Goal: Check status: Check status

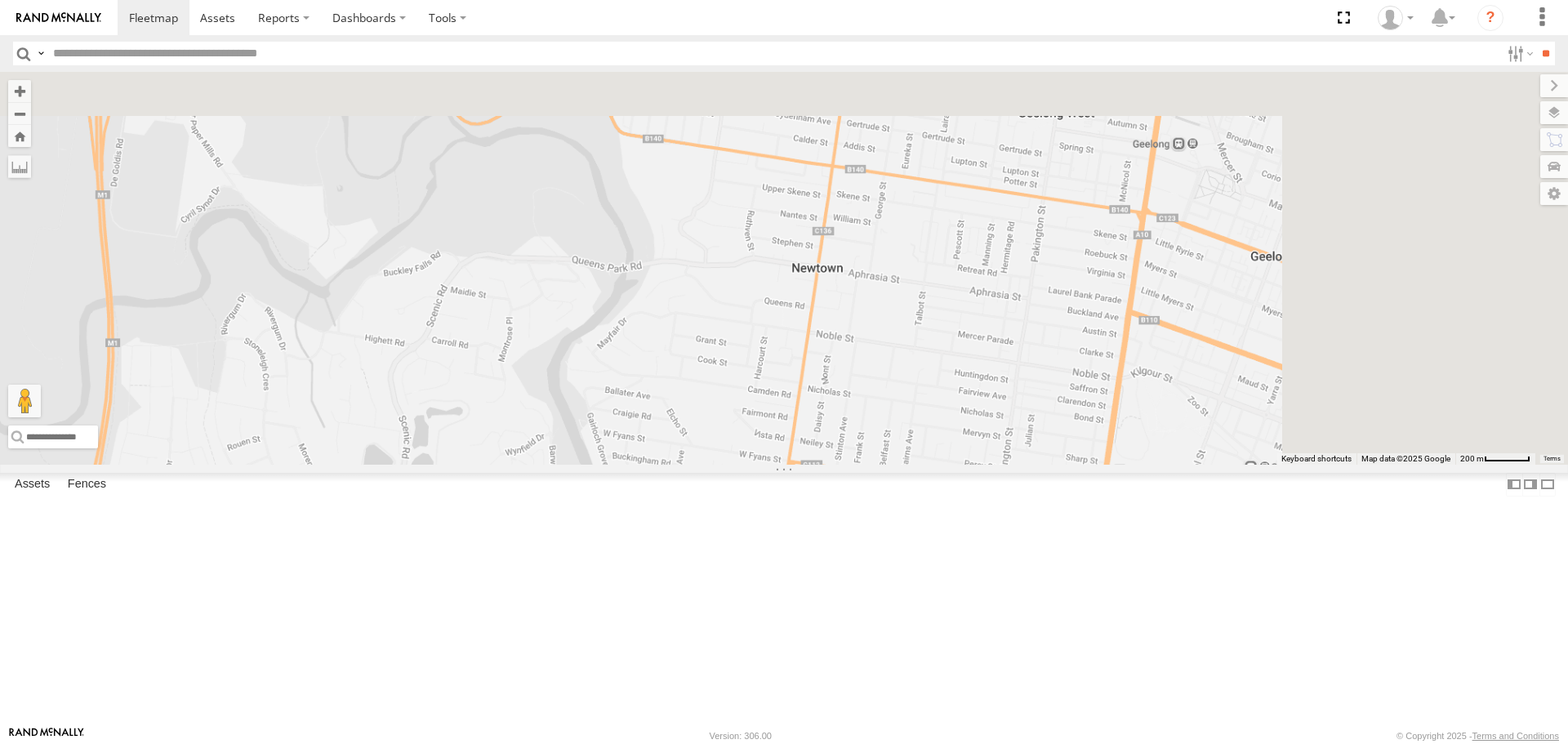
drag, startPoint x: 957, startPoint y: 614, endPoint x: 924, endPoint y: 589, distance: 41.4
click at [901, 463] on div "[PERSON_NAME] and [PERSON_NAME]" at bounding box center [784, 267] width 1568 height 392
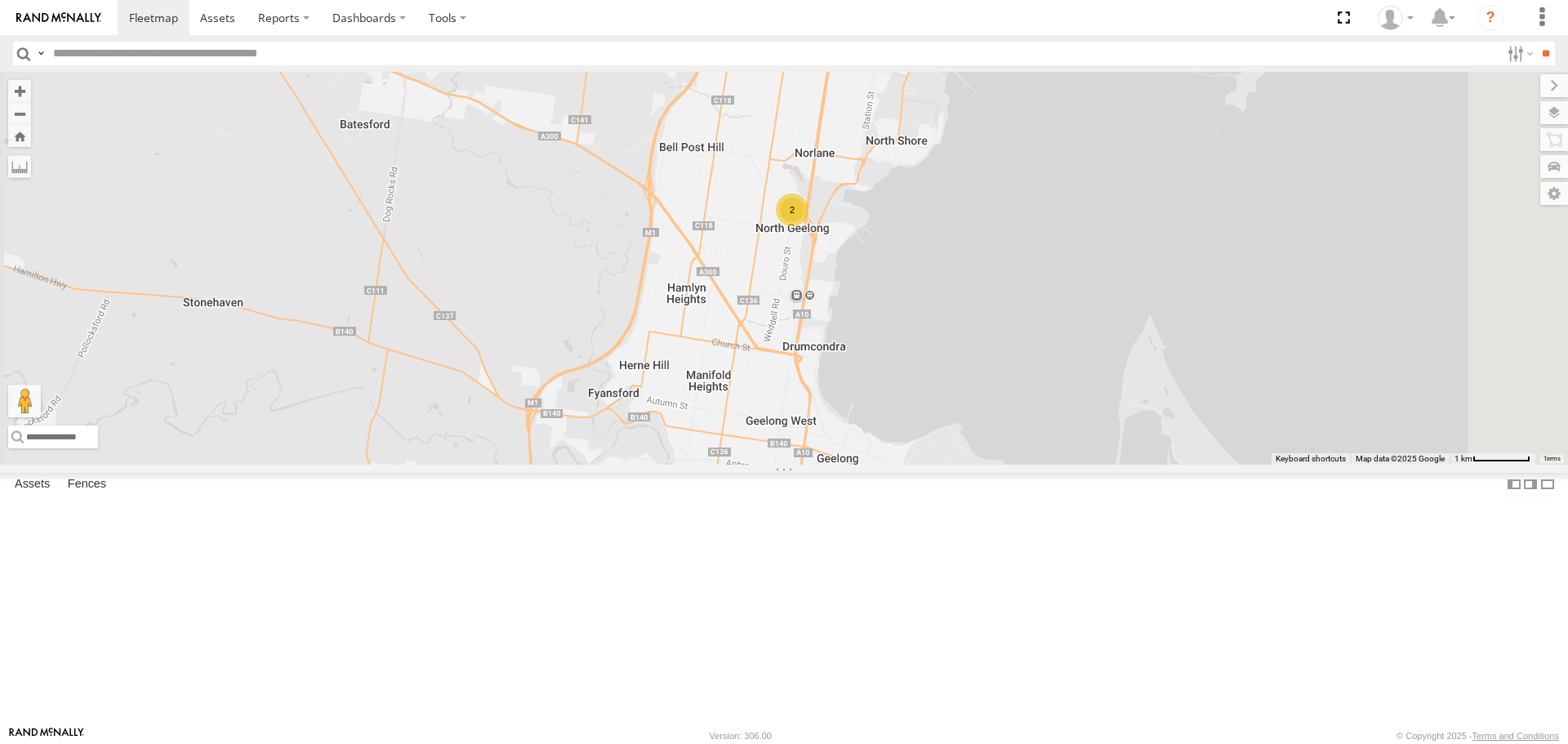
drag, startPoint x: 1059, startPoint y: 518, endPoint x: 952, endPoint y: 572, distance: 119.9
click at [952, 463] on div "[PERSON_NAME] and Di 2 2" at bounding box center [784, 267] width 1568 height 392
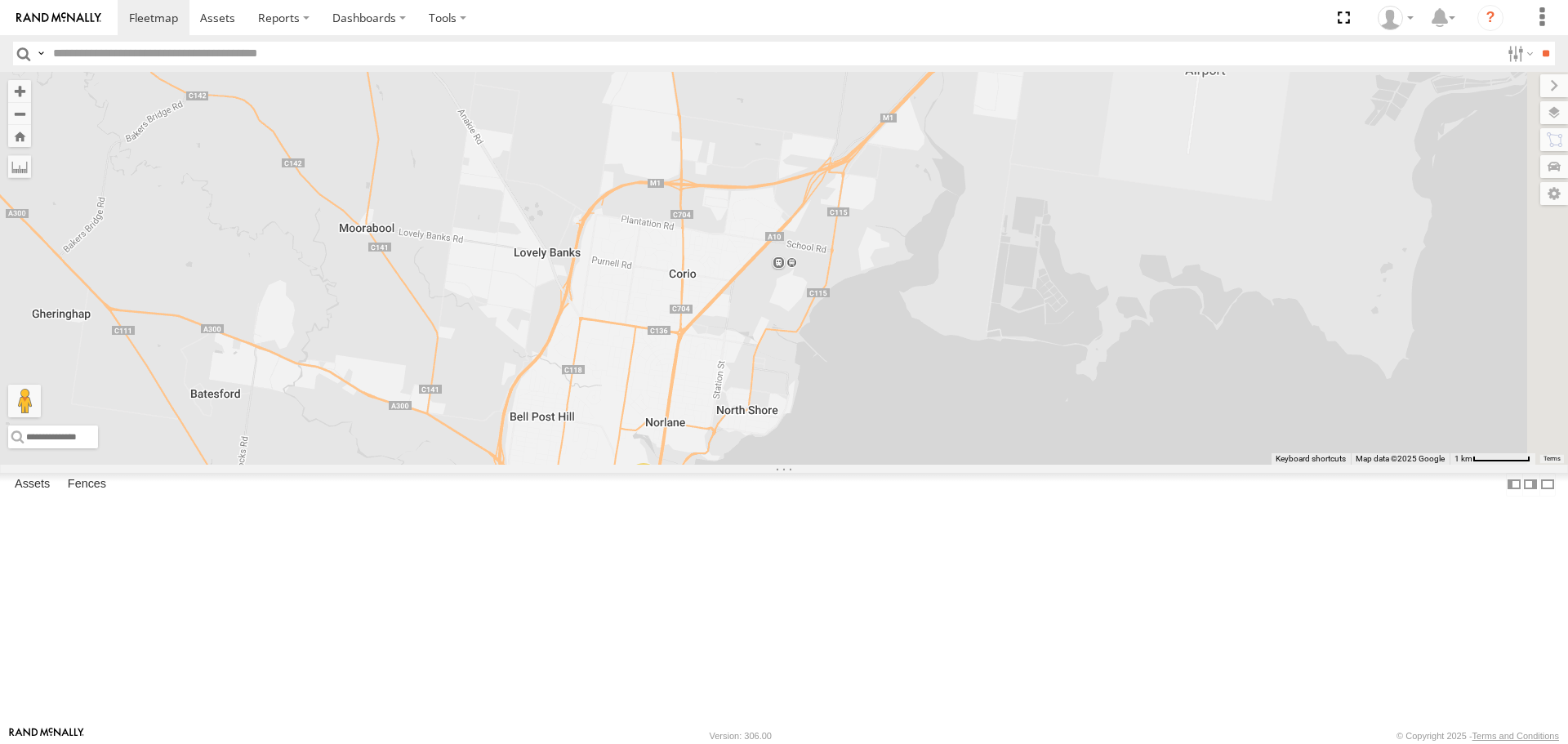
drag, startPoint x: 1005, startPoint y: 367, endPoint x: 946, endPoint y: 602, distance: 242.3
click at [943, 463] on div "[PERSON_NAME] and Di 2 2" at bounding box center [784, 267] width 1568 height 392
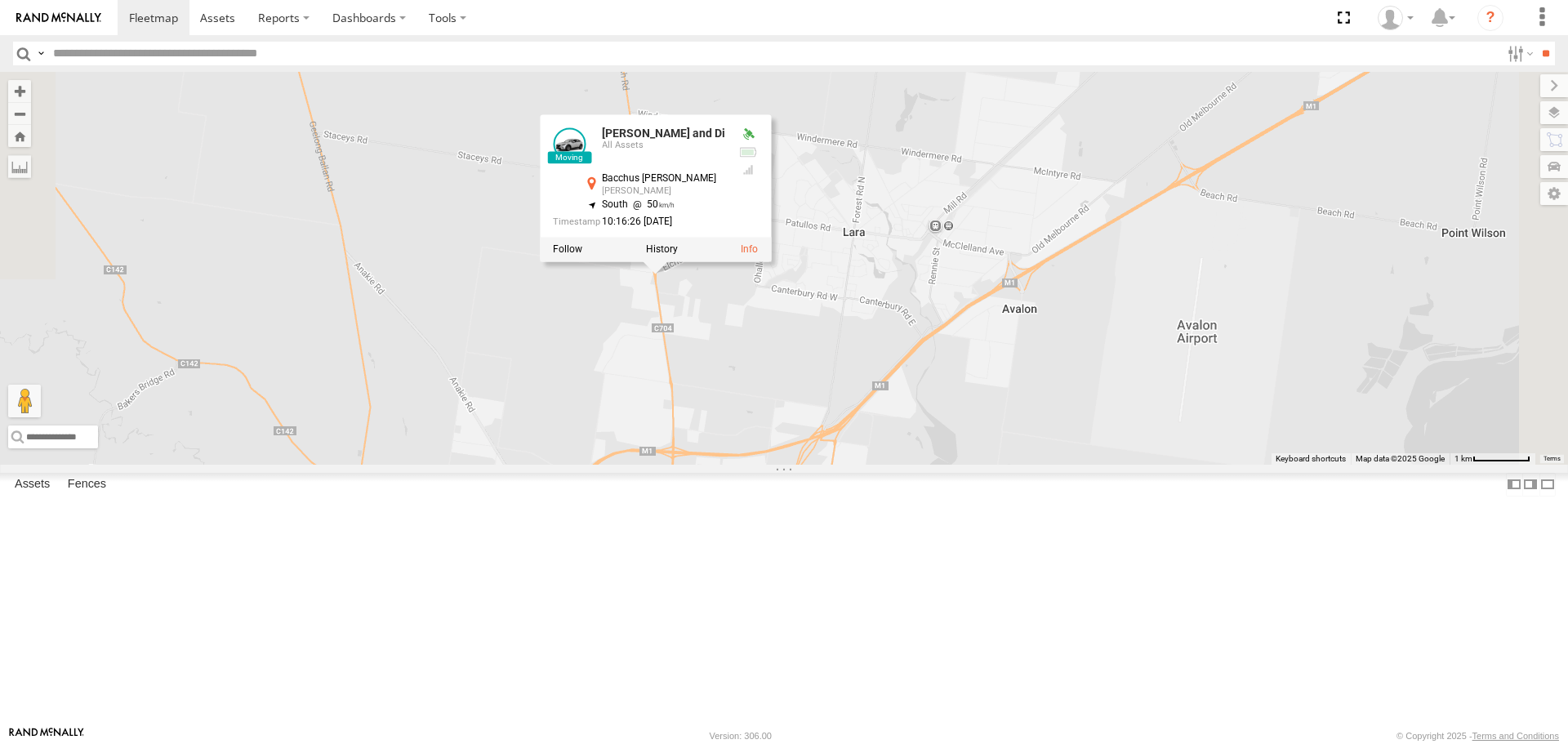
drag, startPoint x: 993, startPoint y: 213, endPoint x: 976, endPoint y: 513, distance: 300.5
click at [976, 463] on div "[PERSON_NAME] and Di 2 2 [PERSON_NAME] and Di All Assets Bacchus [PERSON_NAME] …" at bounding box center [784, 267] width 1568 height 392
click at [678, 256] on label at bounding box center [662, 250] width 32 height 11
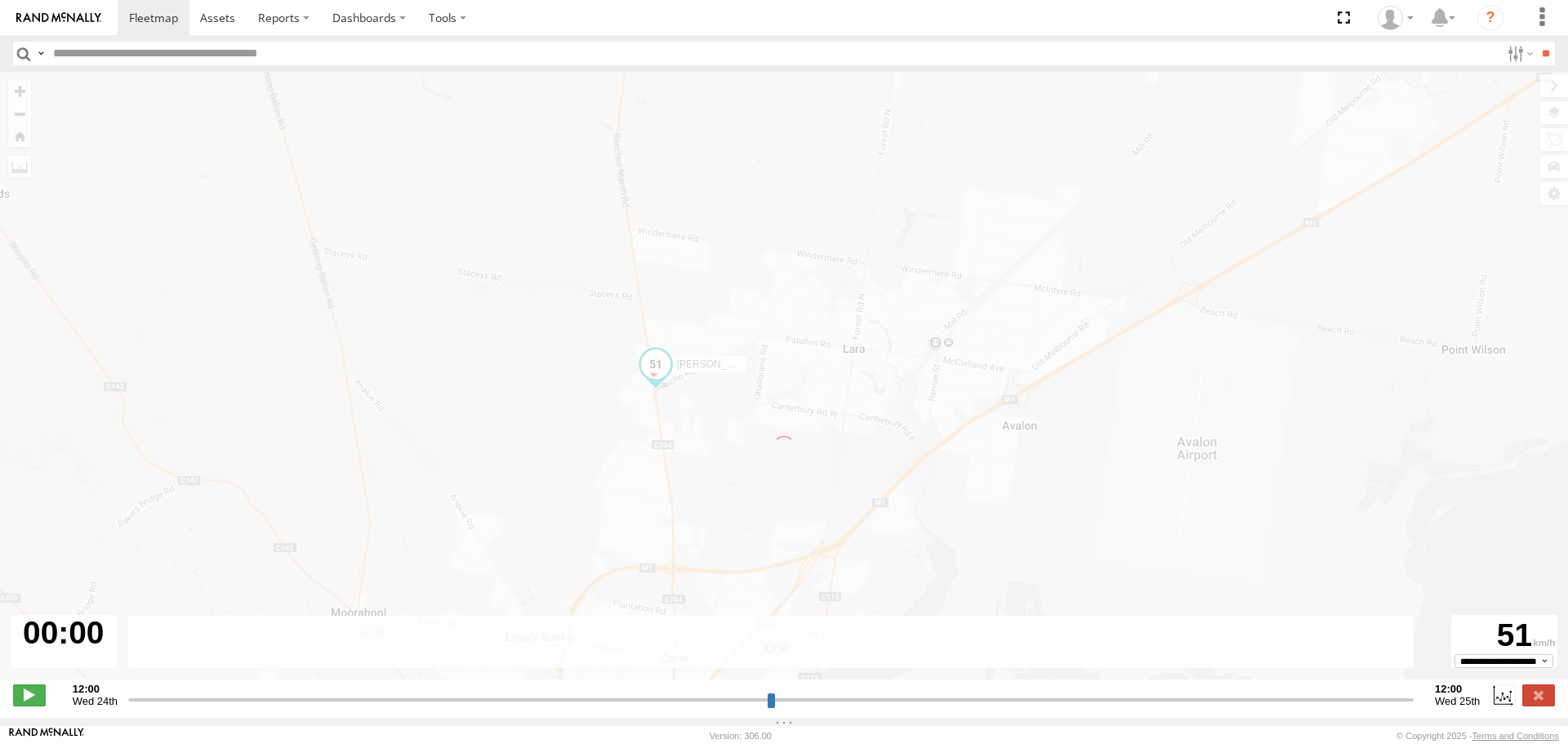
type input "**********"
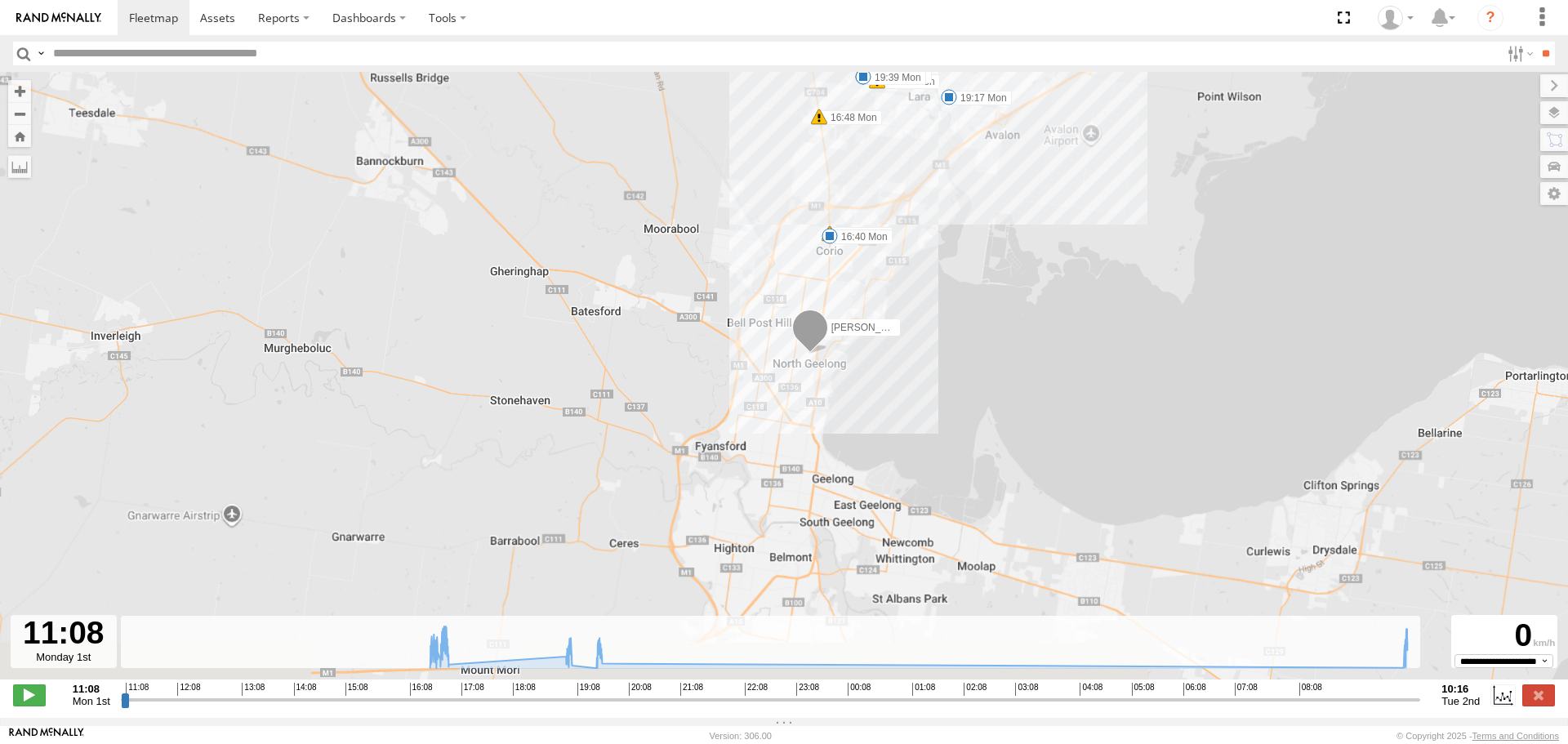
drag, startPoint x: 878, startPoint y: 496, endPoint x: 929, endPoint y: 310, distance: 192.9
click at [929, 310] on div "[PERSON_NAME] and [DEMOGRAPHIC_DATA]:40 Mon 16:40 Mon 16:48 Mon 16:50 Mon 16:51…" at bounding box center [784, 384] width 1568 height 625
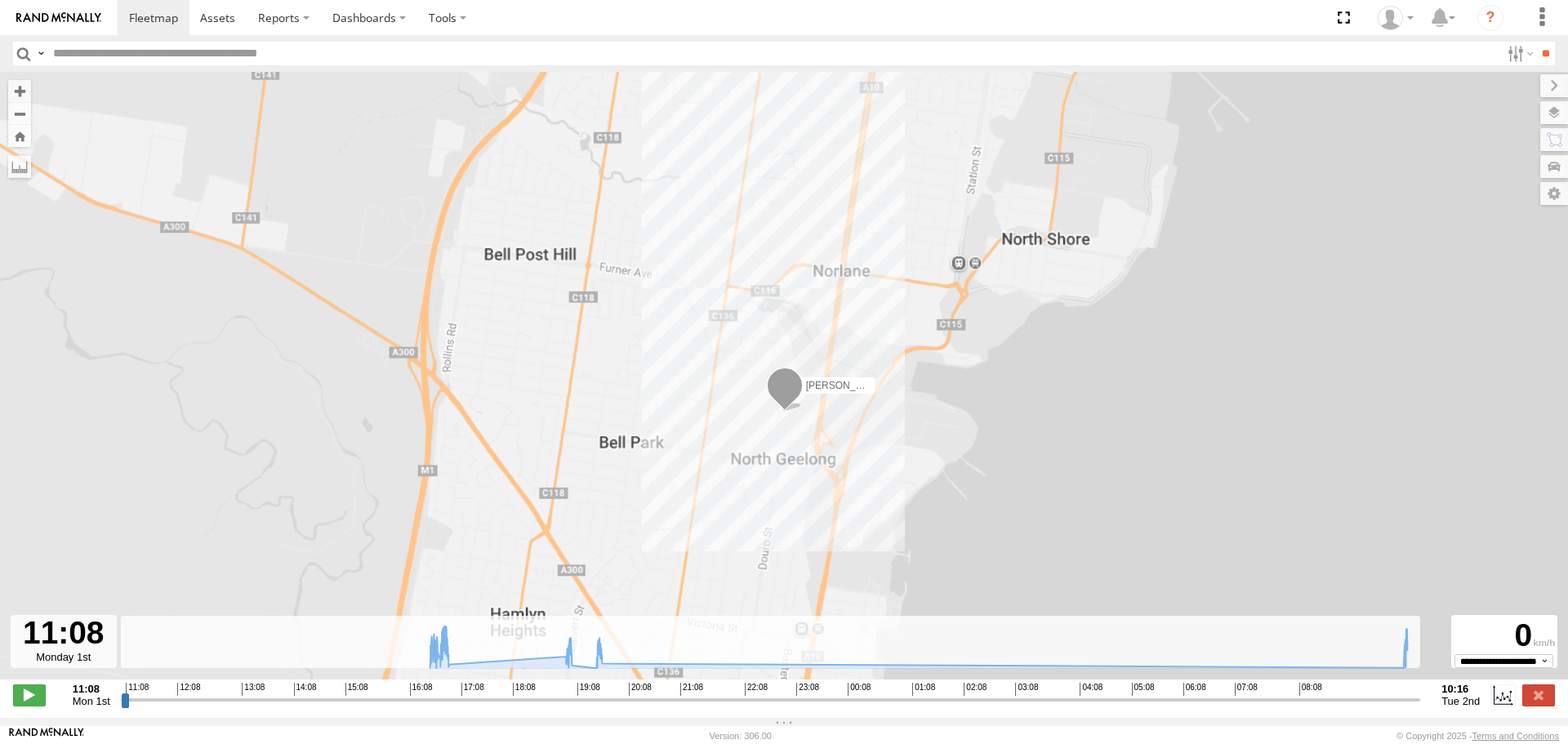
drag, startPoint x: 891, startPoint y: 194, endPoint x: 901, endPoint y: 500, distance: 306.2
click at [888, 560] on div "[PERSON_NAME] and [DEMOGRAPHIC_DATA]:40 Mon 16:40 Mon 16:48 Mon 16:50 Mon 16:51…" at bounding box center [784, 384] width 1568 height 625
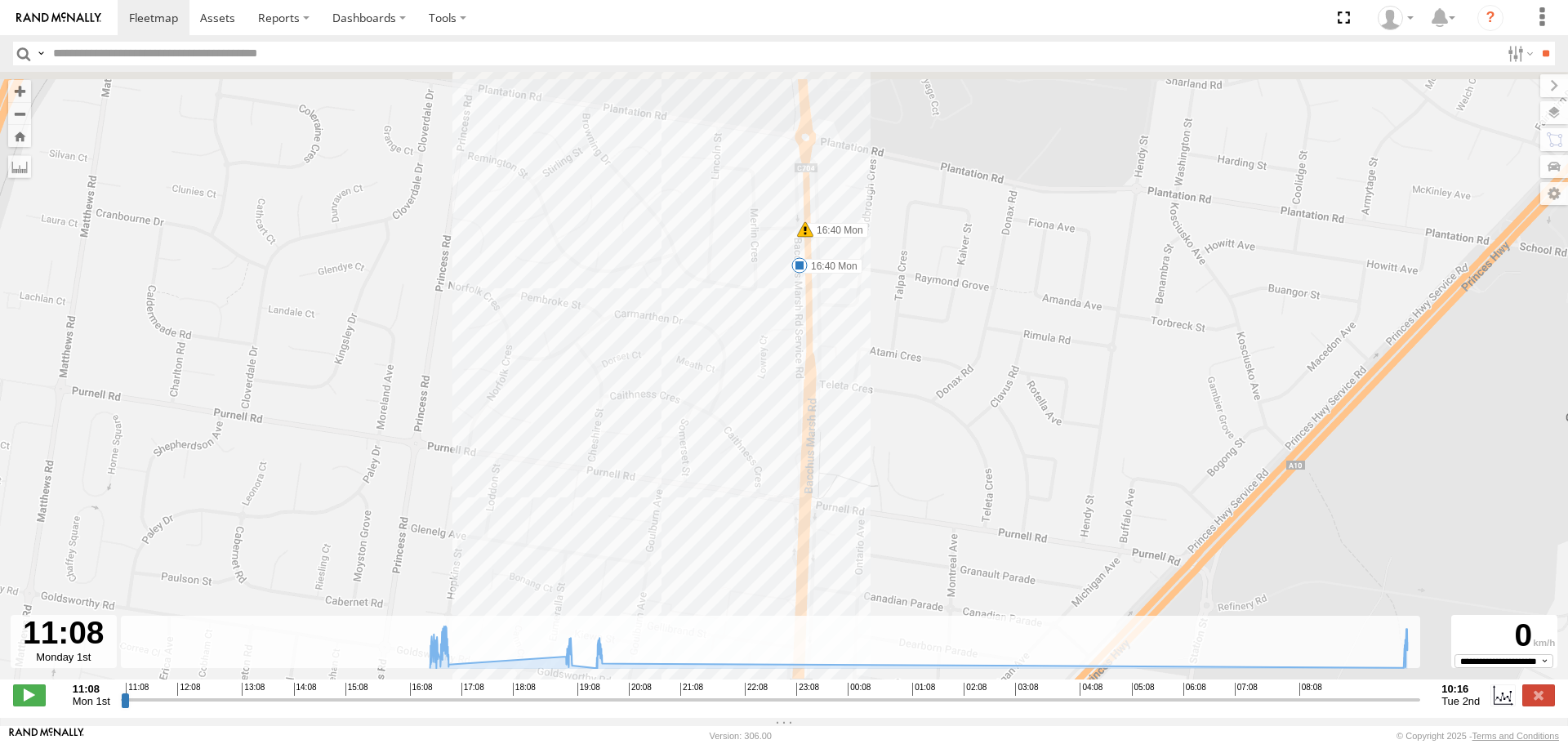
drag, startPoint x: 970, startPoint y: 257, endPoint x: 908, endPoint y: 348, distance: 110.1
click at [915, 365] on div "[PERSON_NAME] and [DEMOGRAPHIC_DATA]:40 Mon 16:40 Mon 16:48 Mon 16:50 Mon 16:51…" at bounding box center [784, 384] width 1568 height 625
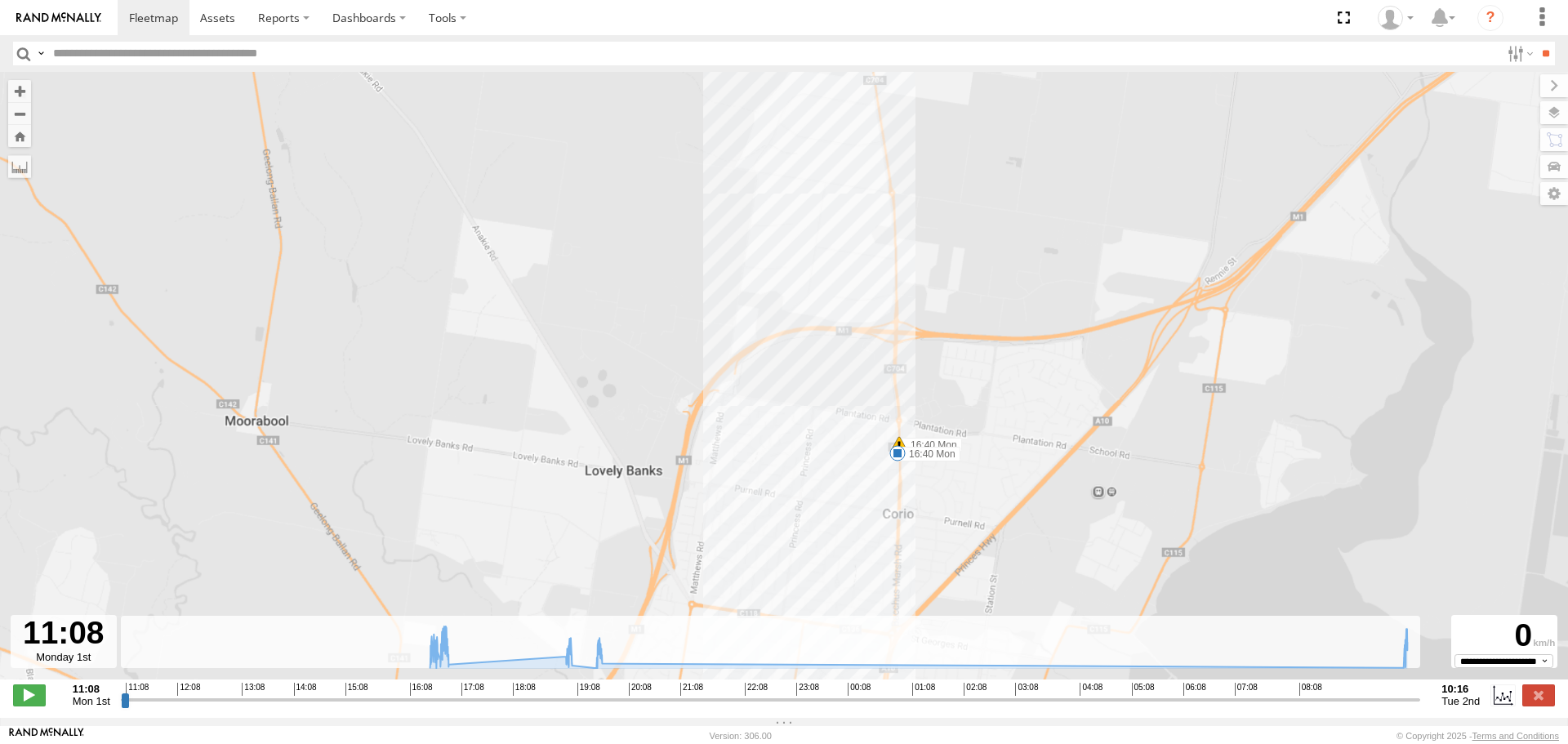
drag, startPoint x: 964, startPoint y: 259, endPoint x: 946, endPoint y: 481, distance: 222.7
click at [946, 481] on div "[PERSON_NAME] and [DEMOGRAPHIC_DATA]:40 Mon 16:40 Mon 16:48 Mon 16:50 Mon 16:51…" at bounding box center [784, 384] width 1568 height 625
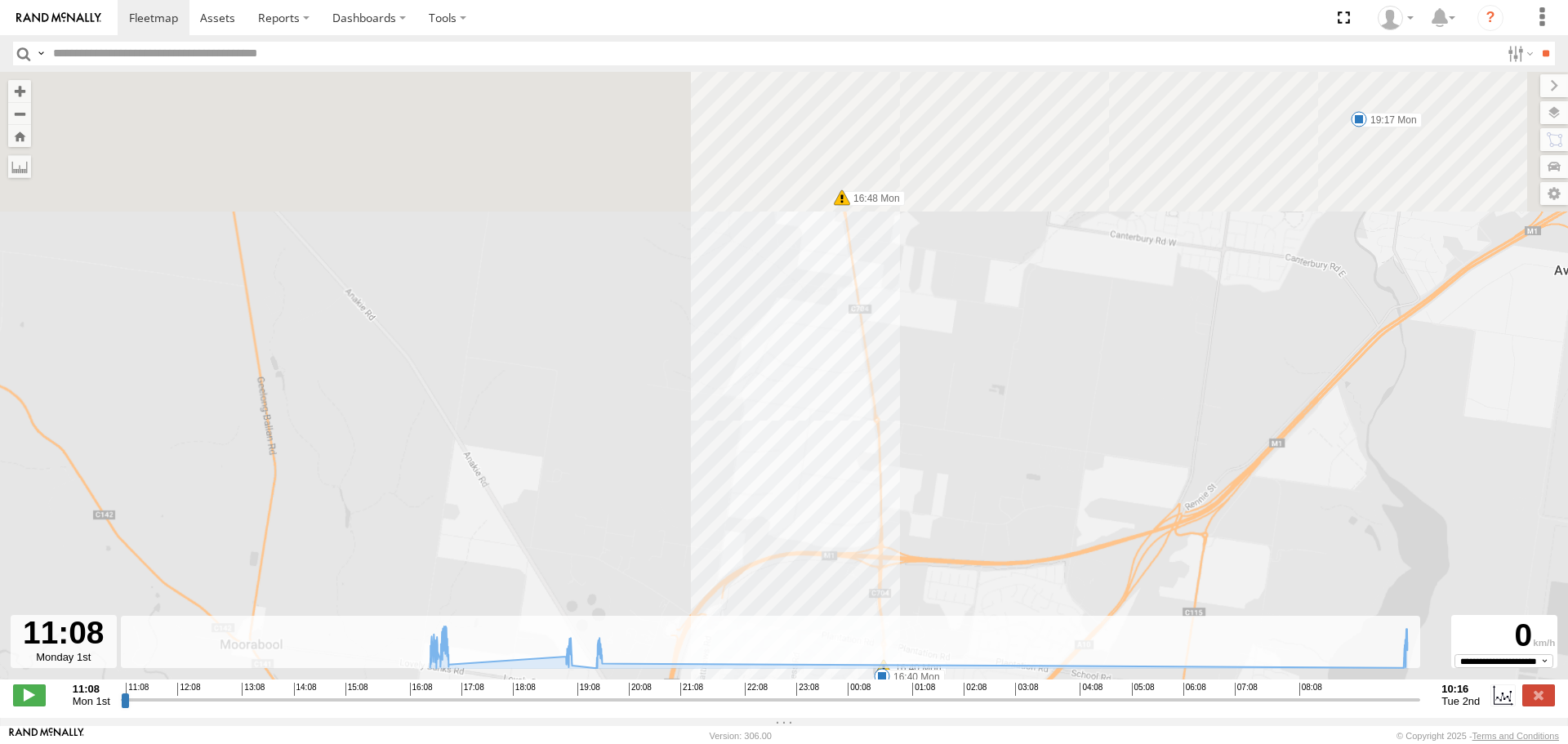
drag, startPoint x: 991, startPoint y: 196, endPoint x: 974, endPoint y: 430, distance: 234.6
click at [976, 441] on div "[PERSON_NAME] and [DEMOGRAPHIC_DATA]:40 Mon 16:40 Mon 16:48 Mon 16:50 Mon 16:51…" at bounding box center [784, 384] width 1568 height 625
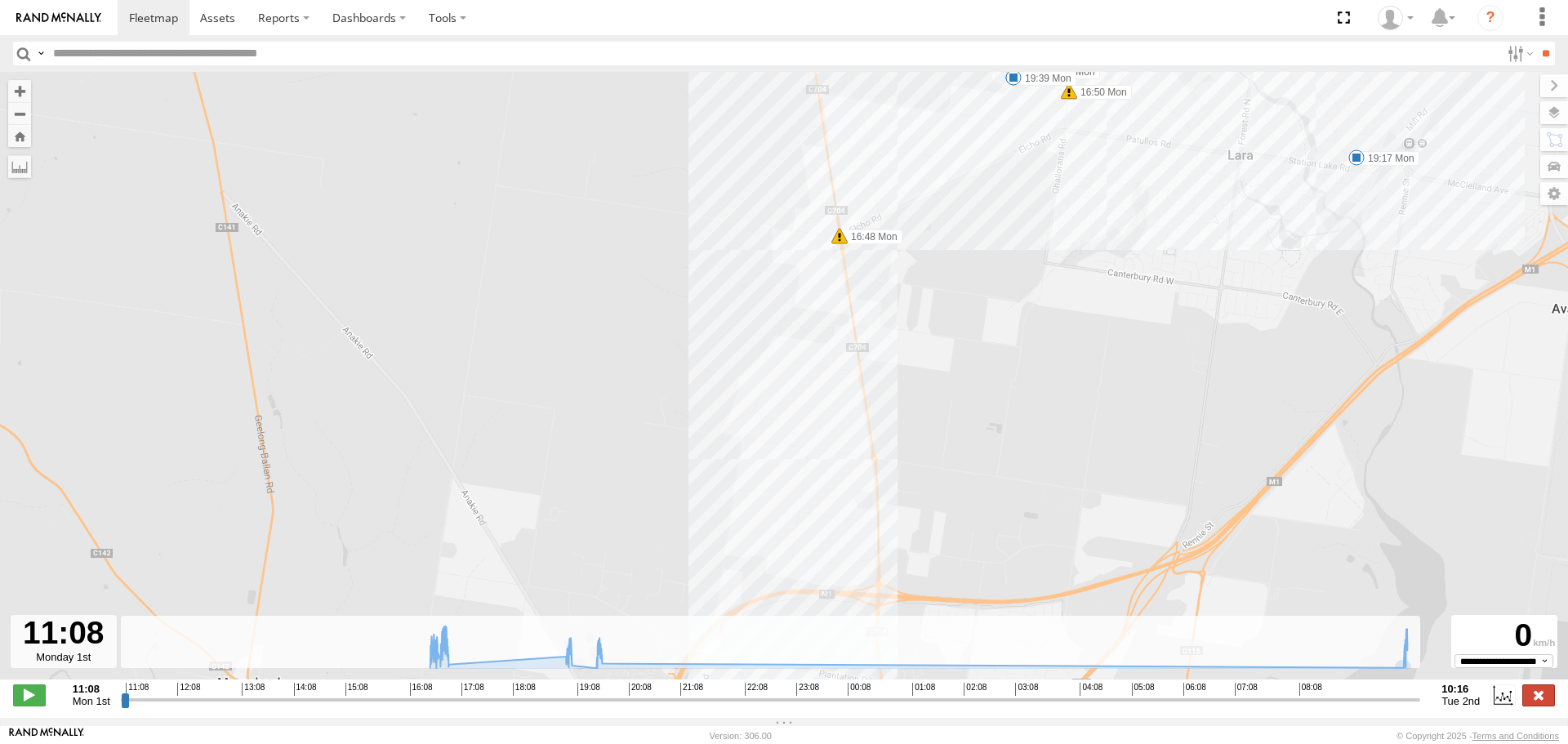
click at [1534, 703] on label at bounding box center [1538, 695] width 33 height 21
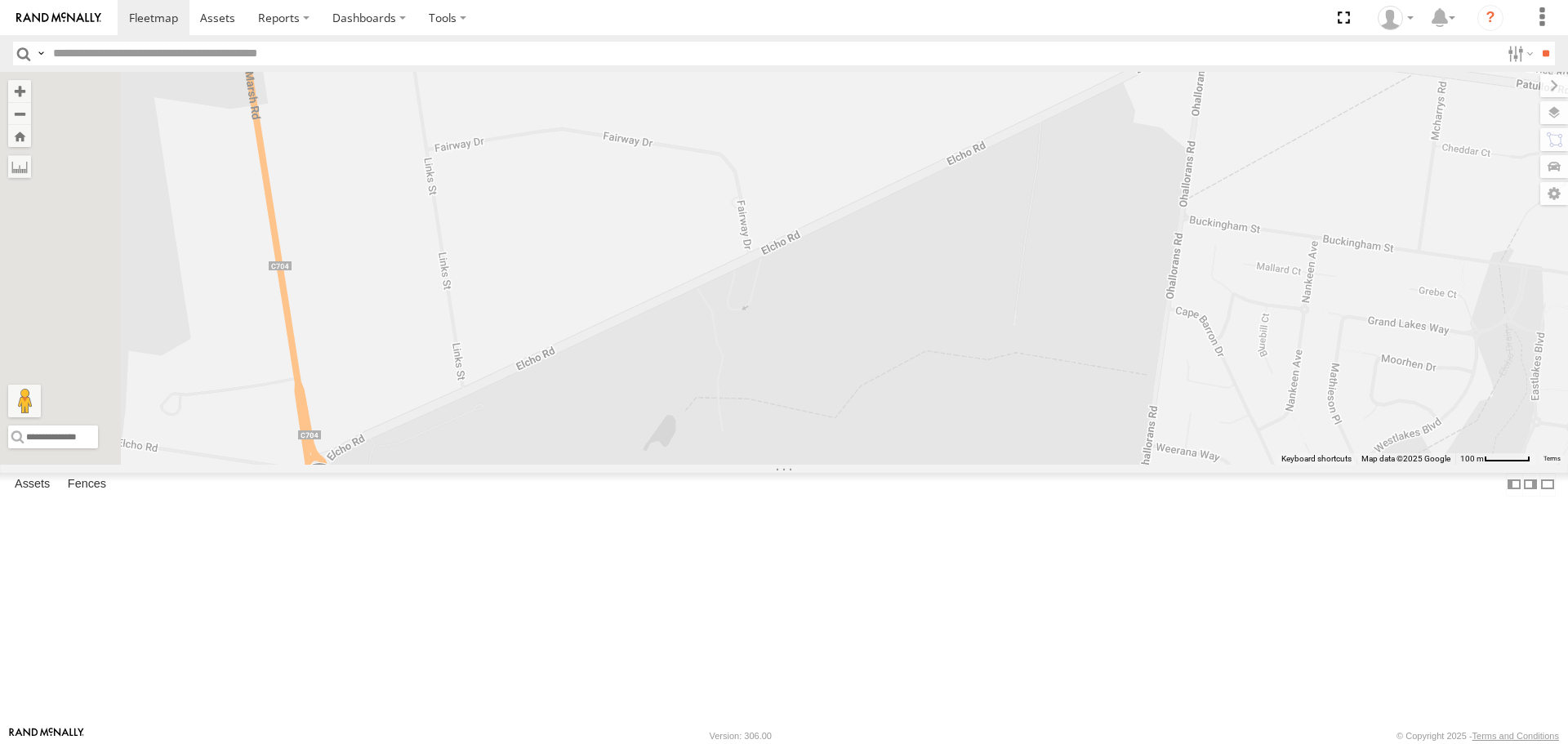
drag, startPoint x: 863, startPoint y: 378, endPoint x: 1212, endPoint y: 470, distance: 360.9
click at [1212, 463] on div "[PERSON_NAME] and Di" at bounding box center [784, 267] width 1568 height 392
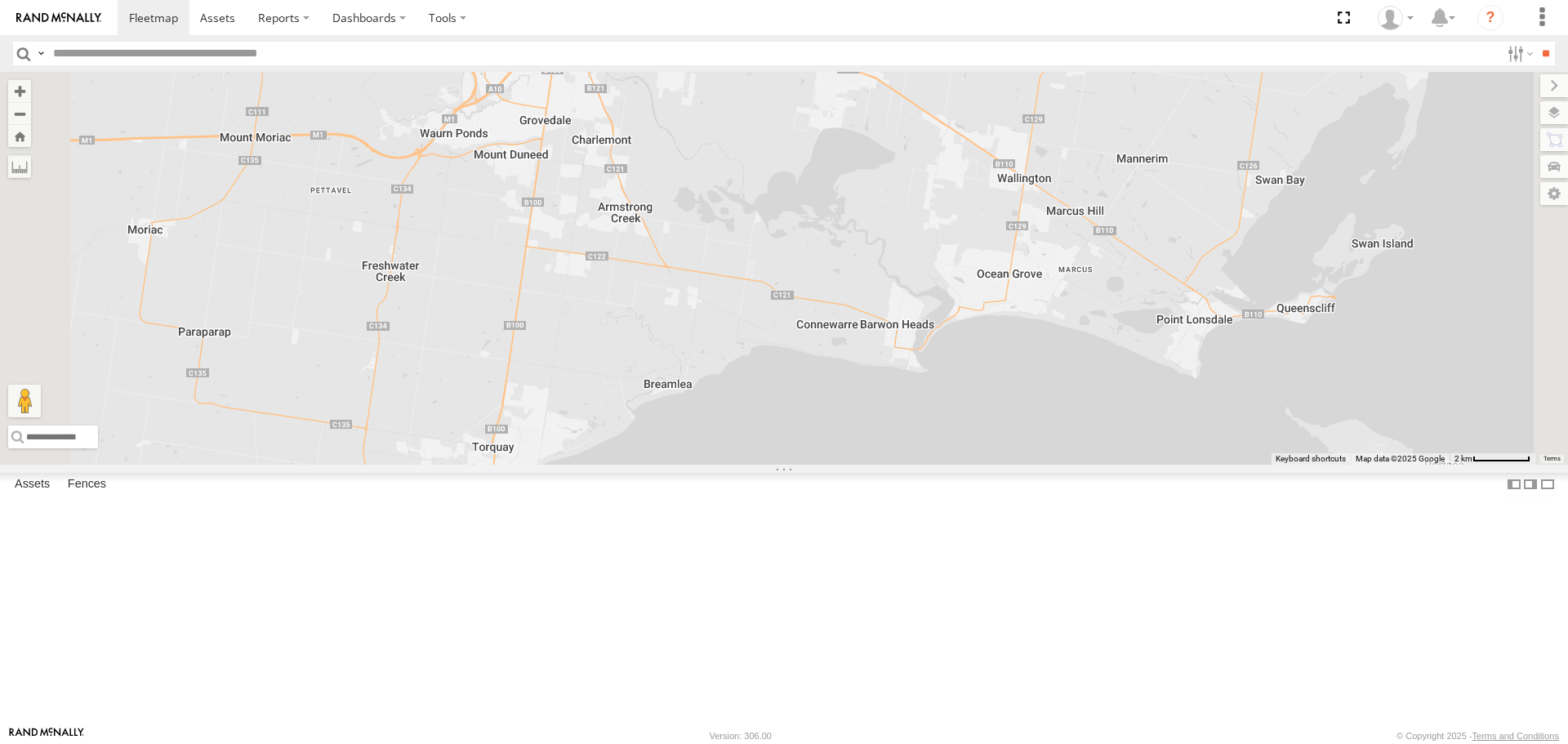
drag, startPoint x: 841, startPoint y: 612, endPoint x: 833, endPoint y: 254, distance: 358.1
click at [833, 254] on div "2 2 [PERSON_NAME] and [PERSON_NAME]" at bounding box center [784, 267] width 1568 height 392
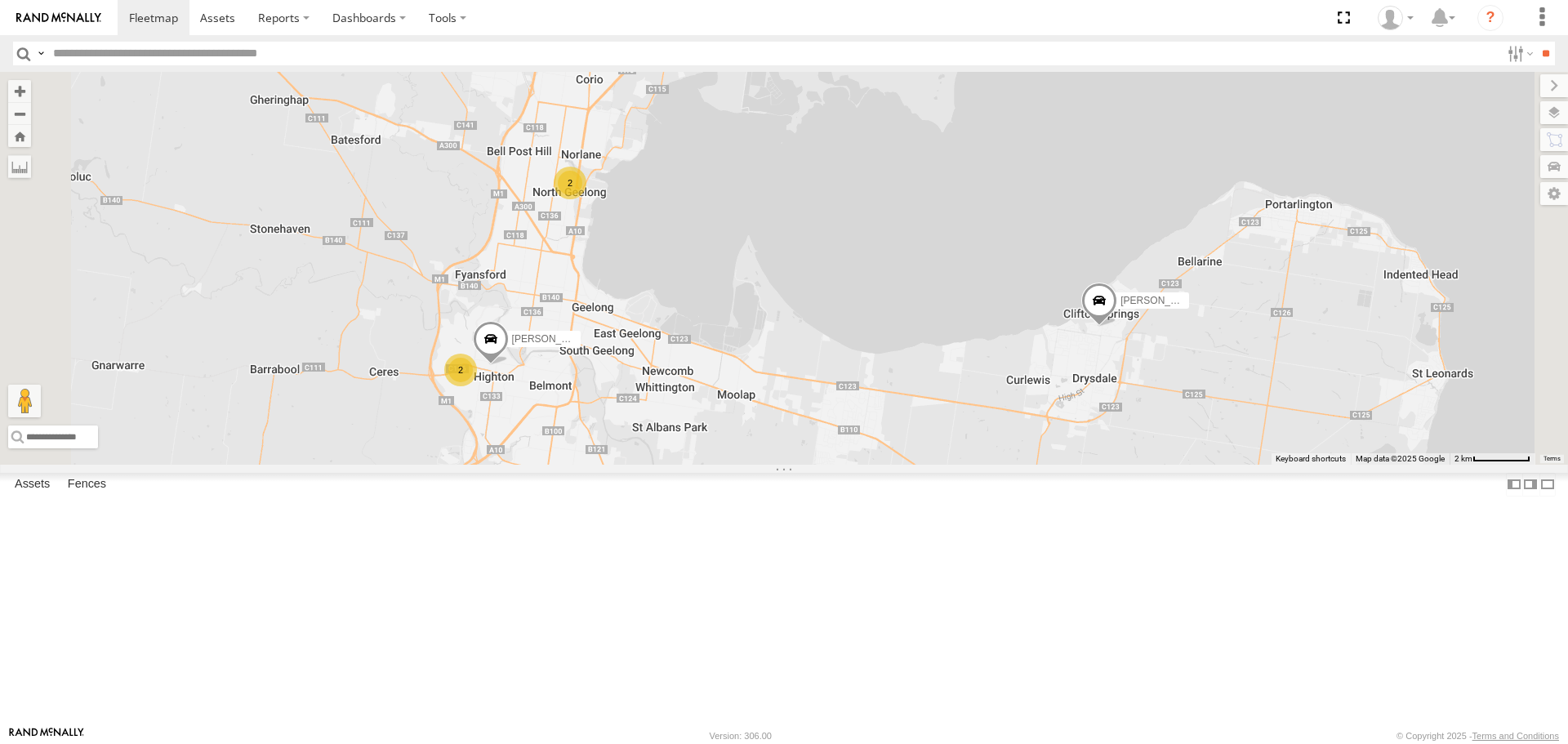
drag, startPoint x: 825, startPoint y: 218, endPoint x: 795, endPoint y: 398, distance: 182.5
click at [823, 463] on div "2 2 [PERSON_NAME] and [PERSON_NAME]" at bounding box center [784, 267] width 1568 height 392
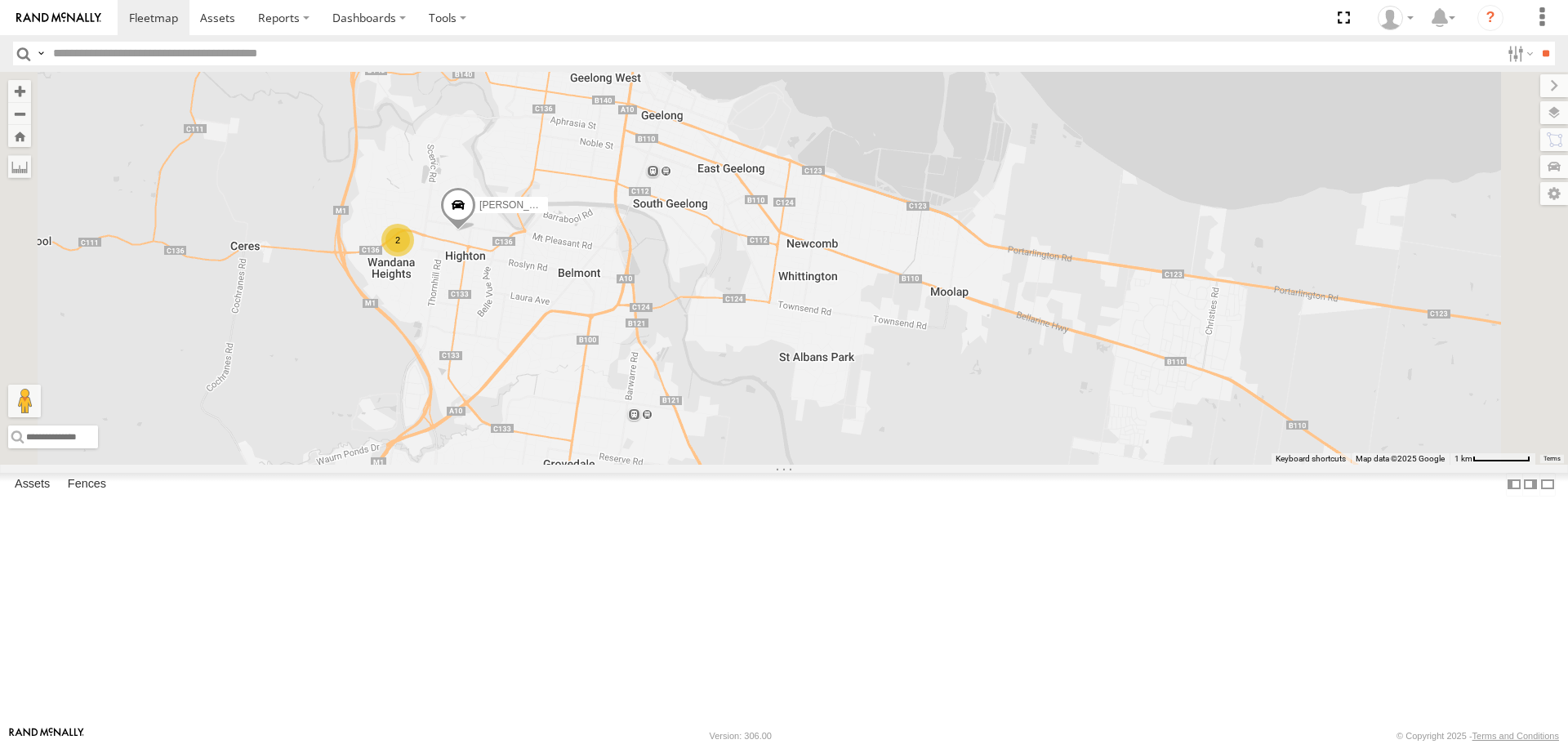
drag, startPoint x: 886, startPoint y: 526, endPoint x: 877, endPoint y: 208, distance: 318.1
click at [877, 208] on div "[PERSON_NAME] and Di 2 2" at bounding box center [784, 267] width 1568 height 392
